Goal: Navigation & Orientation: Find specific page/section

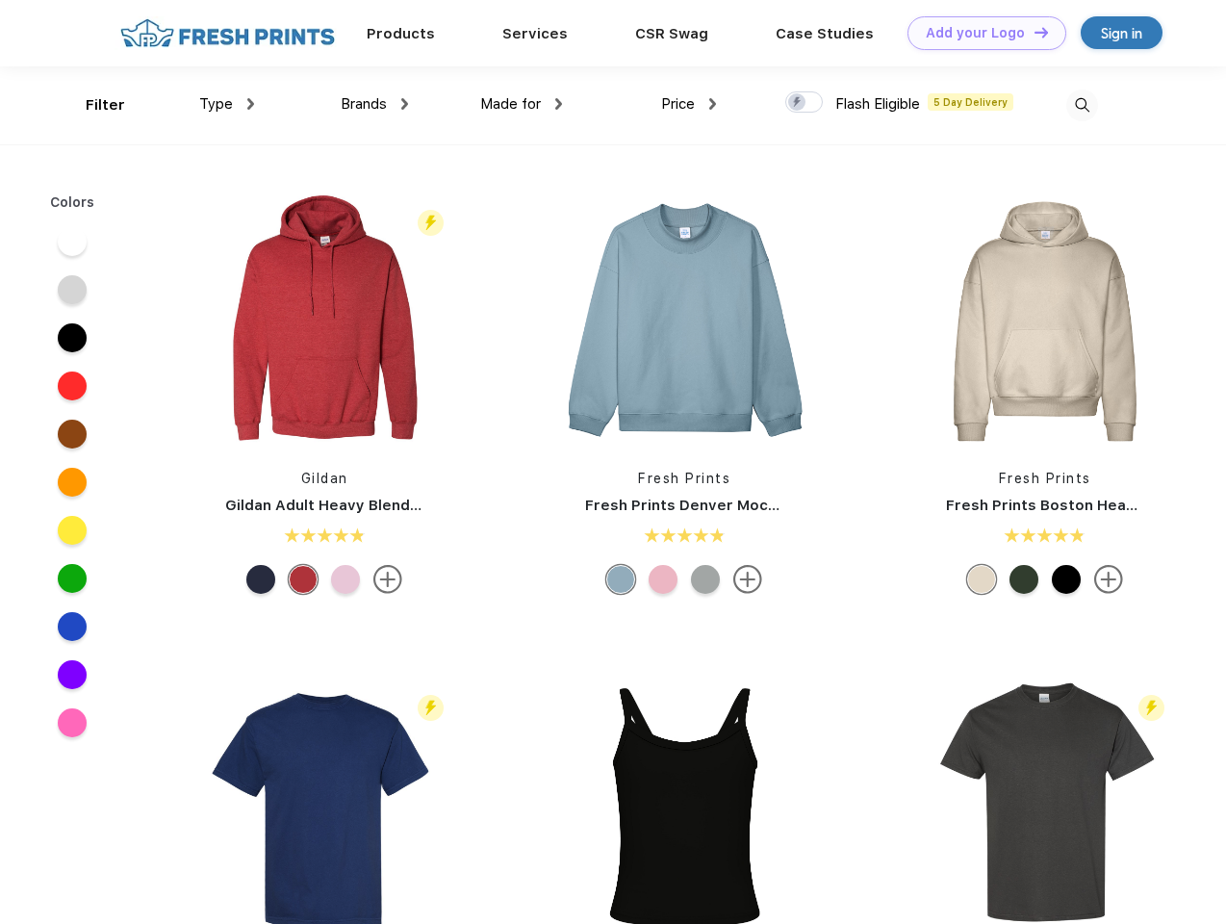
click at [980, 33] on link "Add your Logo Design Tool" at bounding box center [986, 33] width 159 height 34
click at [0, 0] on div "Design Tool" at bounding box center [0, 0] width 0 height 0
click at [1032, 32] on link "Add your Logo Design Tool" at bounding box center [986, 33] width 159 height 34
click at [92, 105] on div "Filter" at bounding box center [105, 105] width 39 height 22
click at [227, 104] on span "Type" at bounding box center [216, 103] width 34 height 17
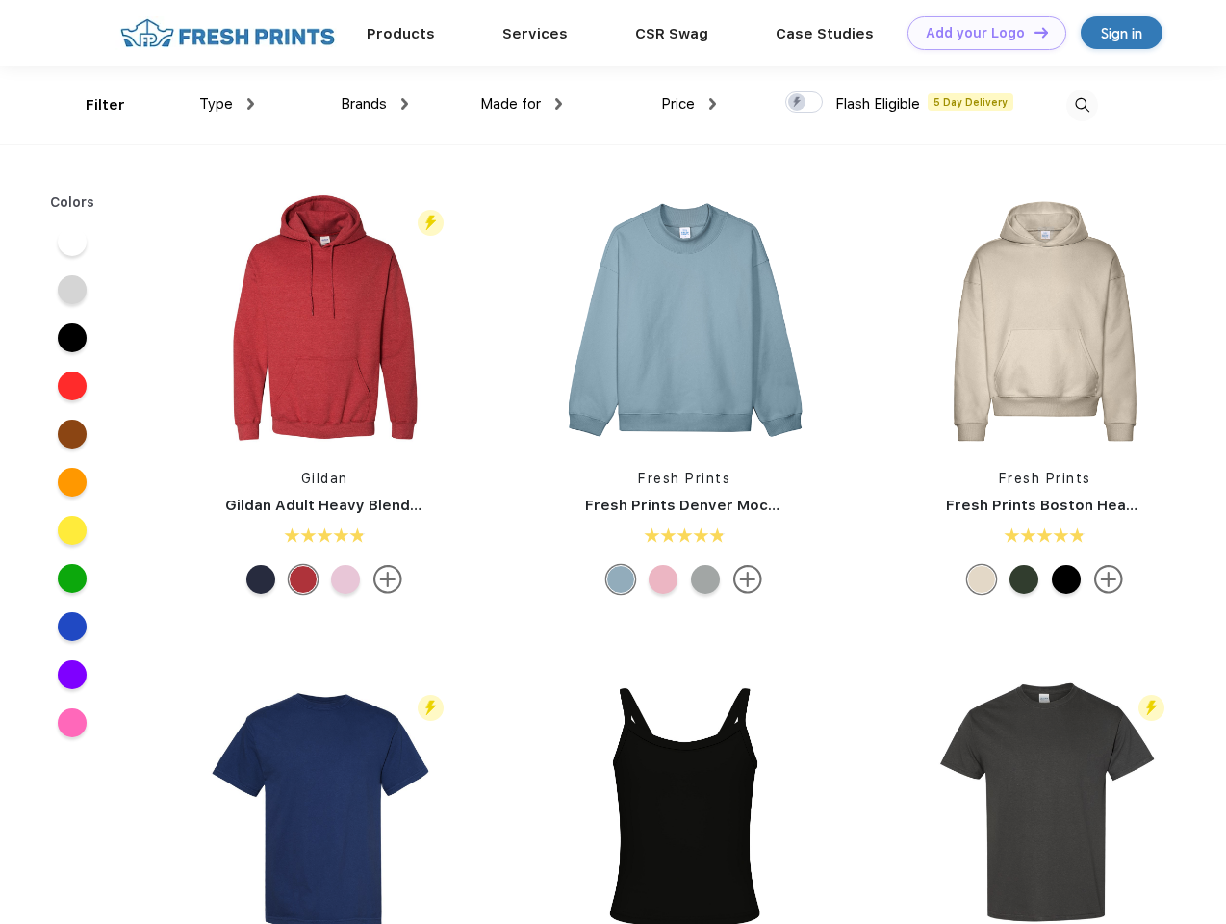
click at [374, 104] on span "Brands" at bounding box center [364, 103] width 46 height 17
click at [522, 104] on span "Made for" at bounding box center [510, 103] width 61 height 17
click at [689, 104] on span "Price" at bounding box center [678, 103] width 34 height 17
click at [804, 103] on div at bounding box center [804, 101] width 38 height 21
click at [798, 103] on input "checkbox" at bounding box center [791, 96] width 13 height 13
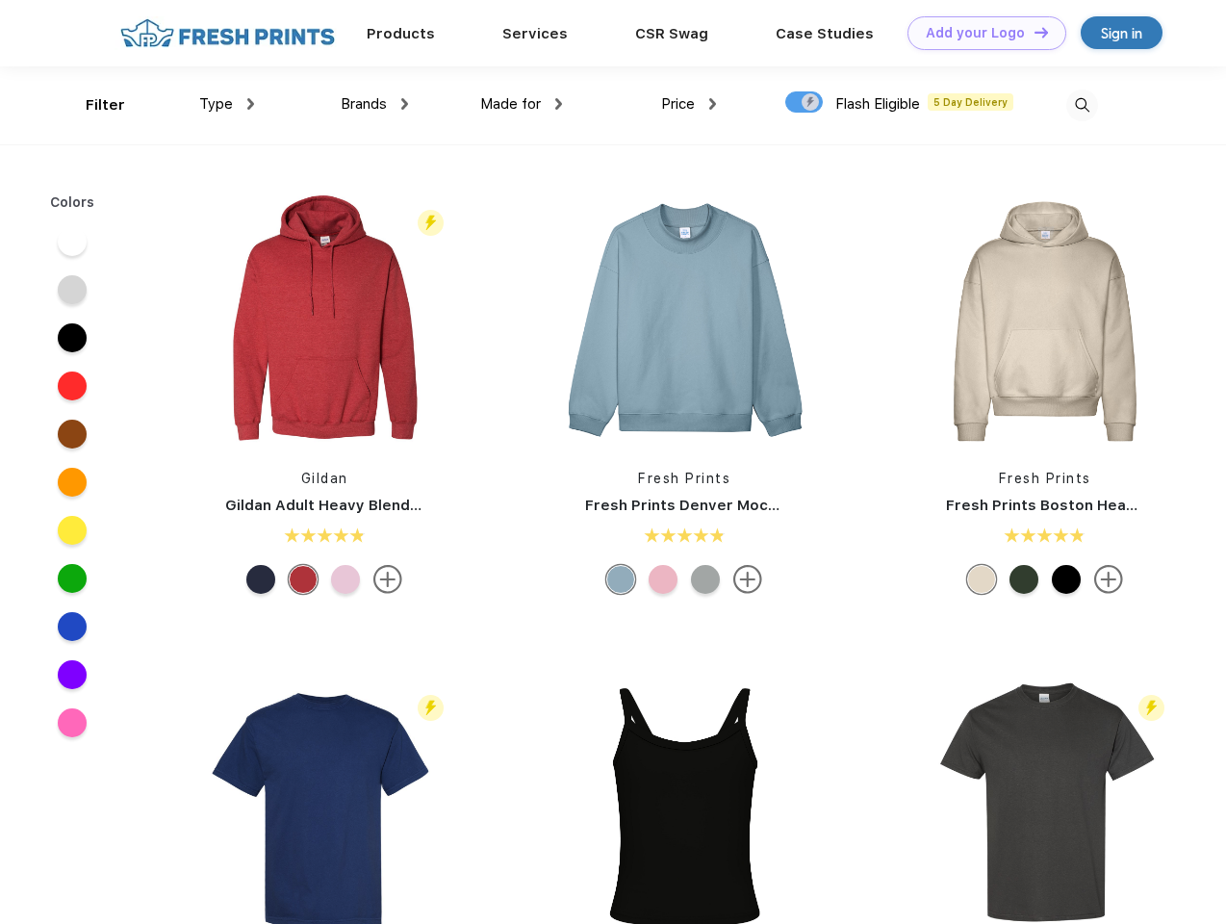
click at [1082, 105] on img at bounding box center [1082, 105] width 32 height 32
